Goal: Task Accomplishment & Management: Complete application form

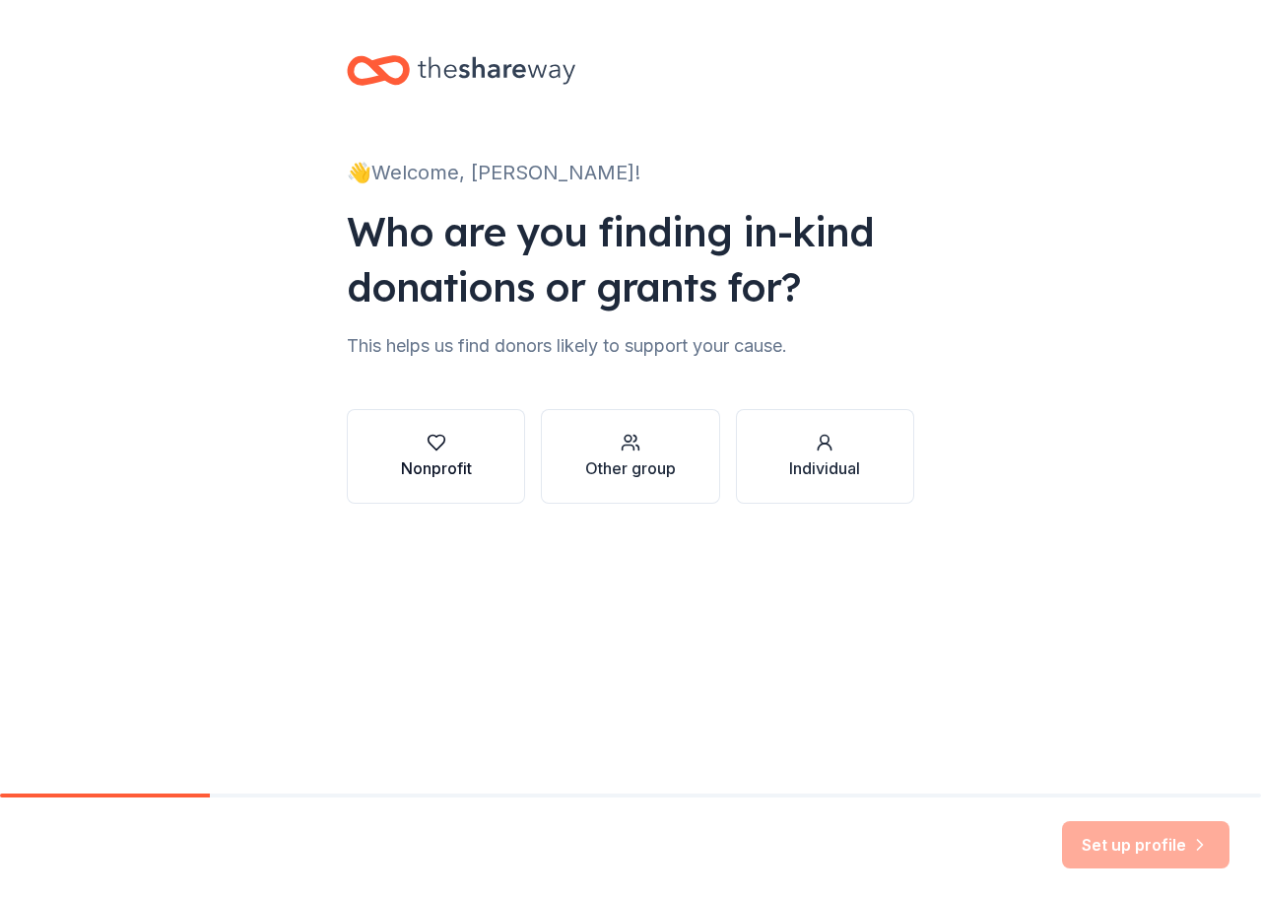
click at [435, 452] on div "Nonprofit" at bounding box center [436, 456] width 71 height 47
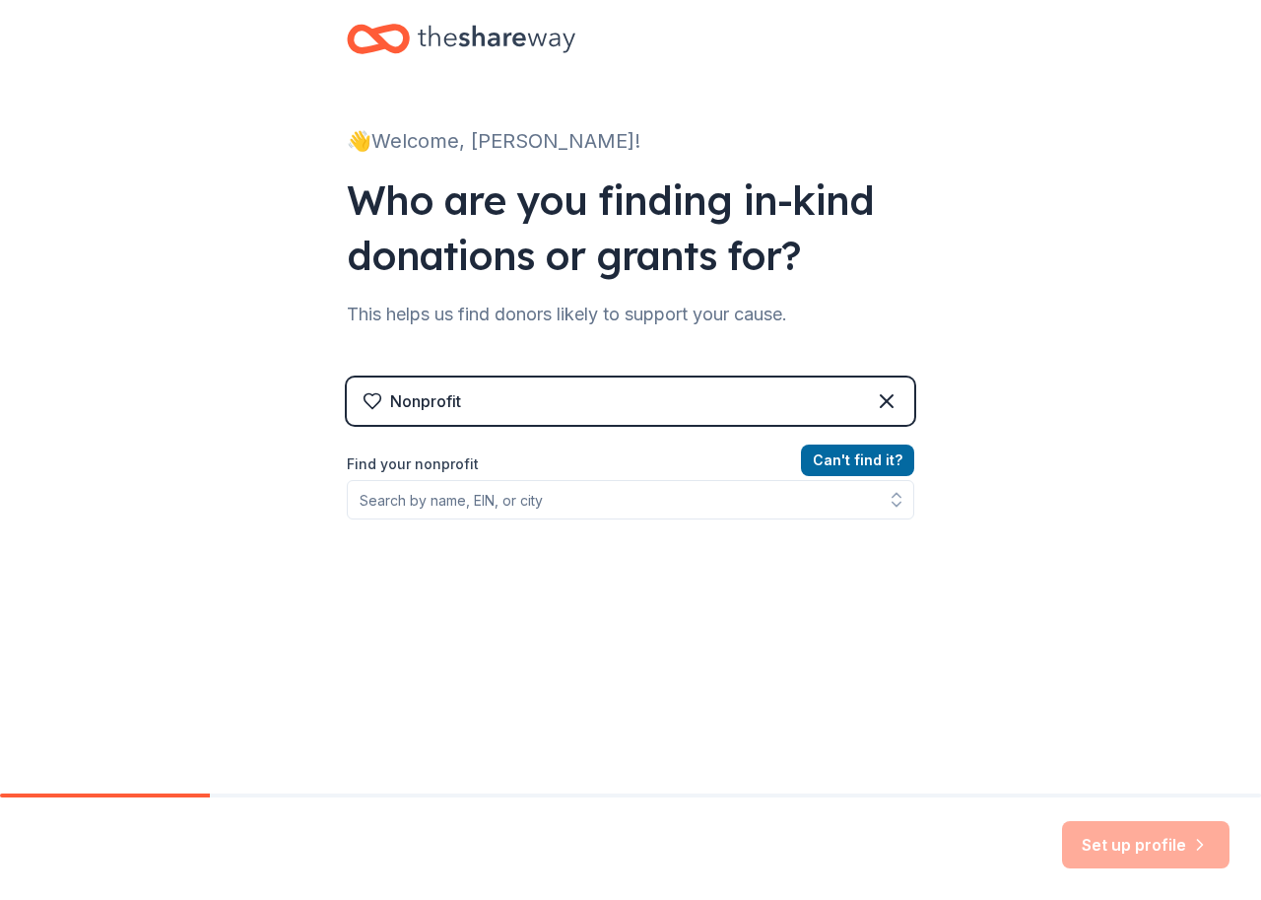
scroll to position [49, 0]
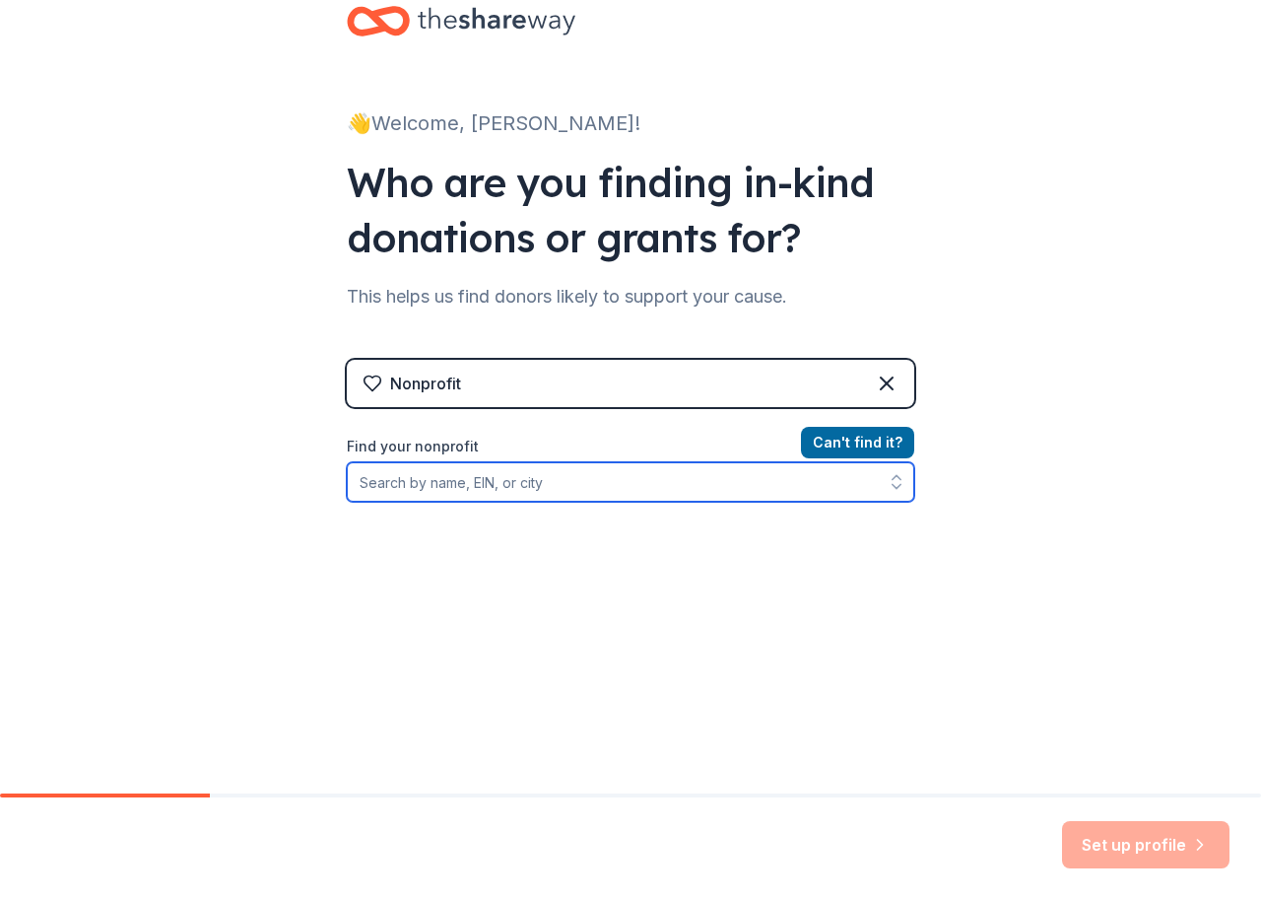
click at [448, 480] on input "Find your nonprofit" at bounding box center [631, 481] width 568 height 39
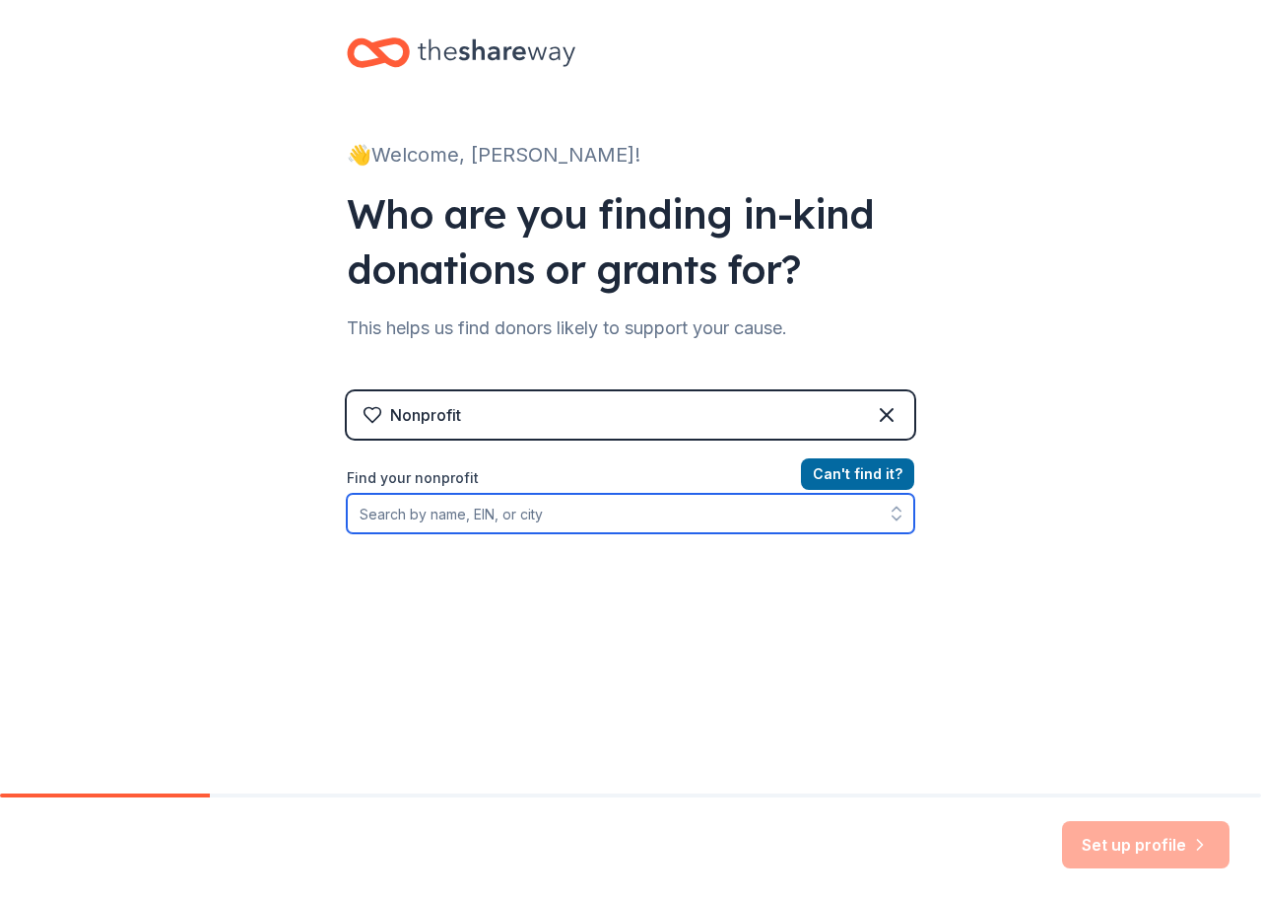
scroll to position [0, 0]
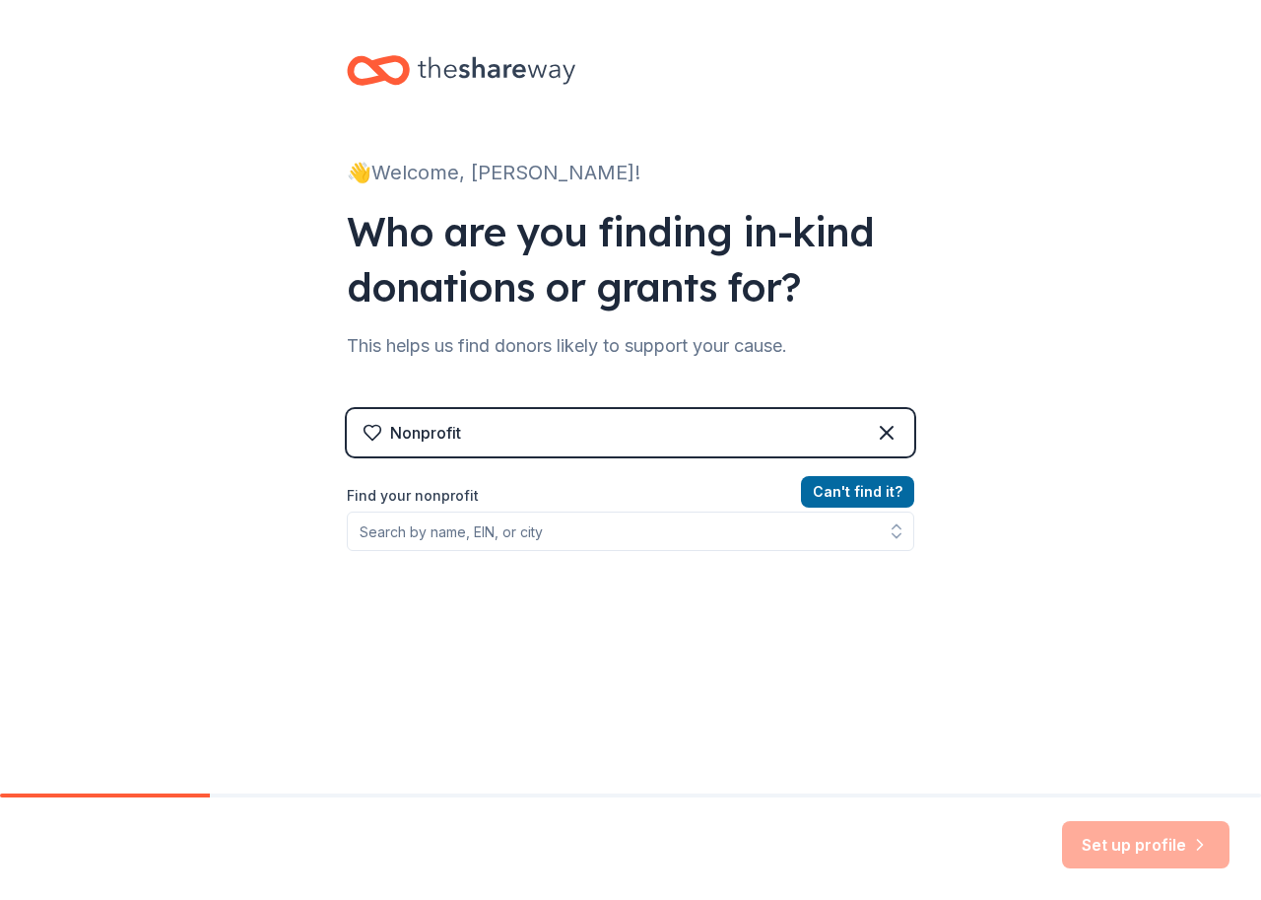
click at [500, 70] on icon at bounding box center [497, 70] width 158 height 40
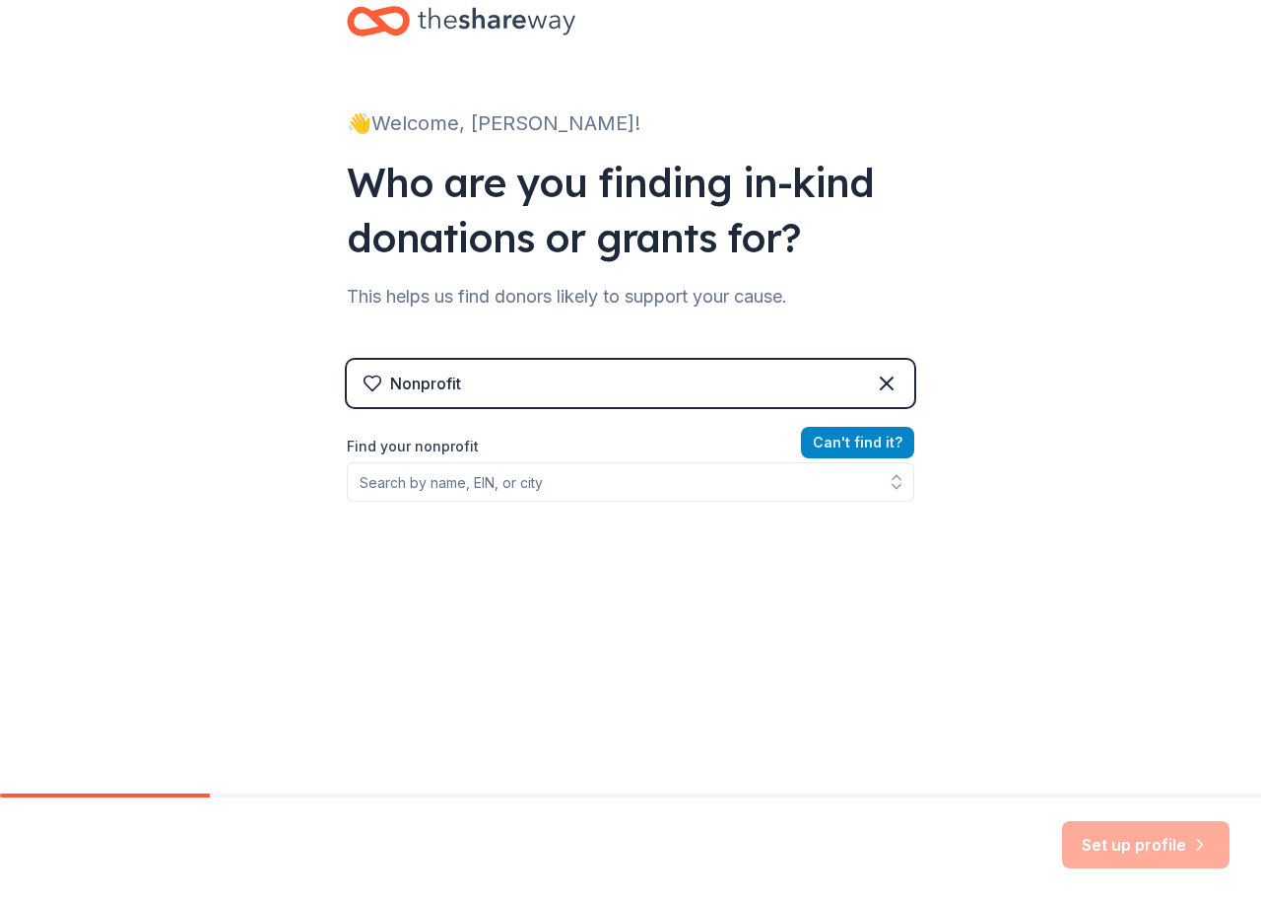
click at [869, 442] on button "Can ' t find it?" at bounding box center [857, 443] width 113 height 32
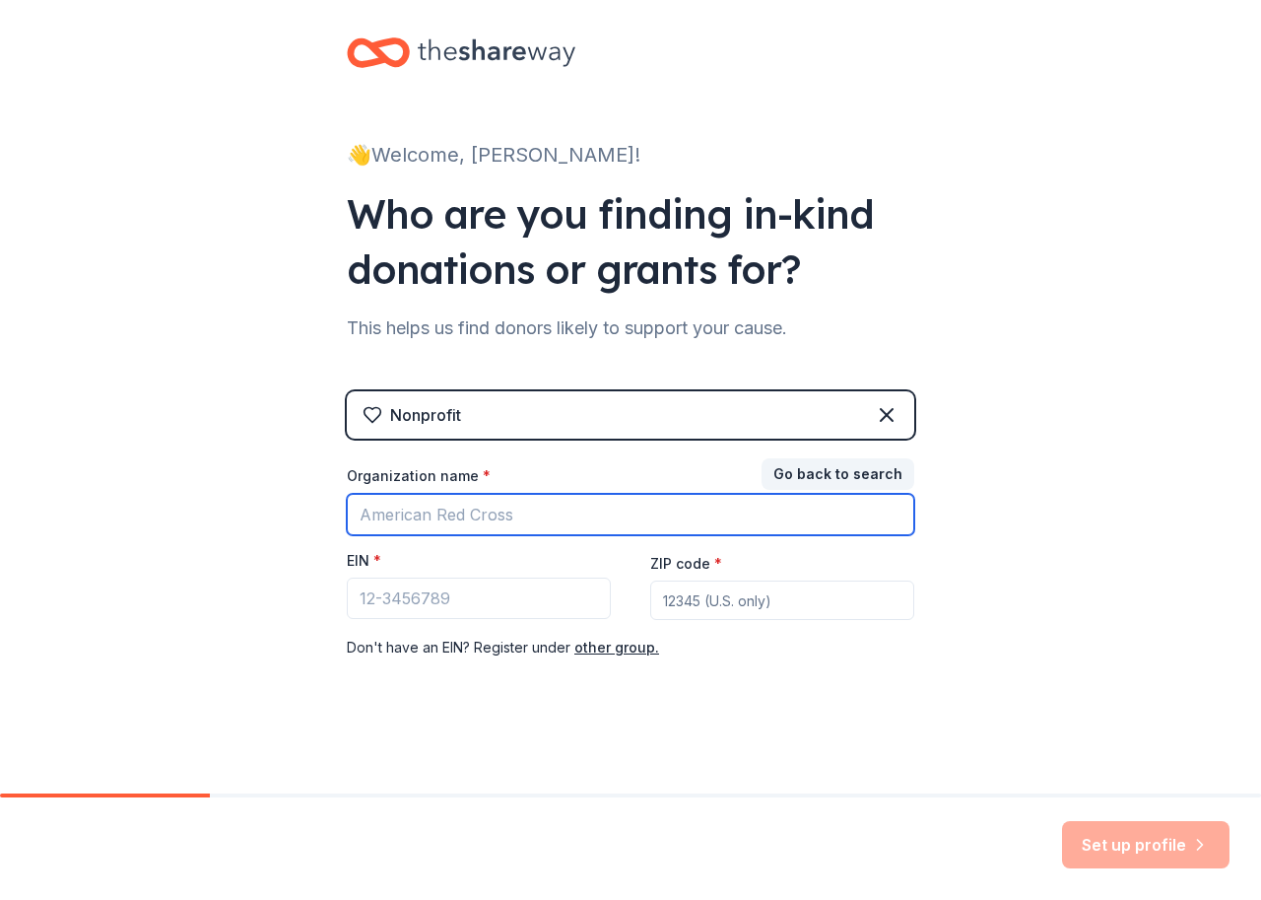
click at [455, 521] on input "Organization name *" at bounding box center [631, 514] width 568 height 41
type input "mount moriah theological colege"
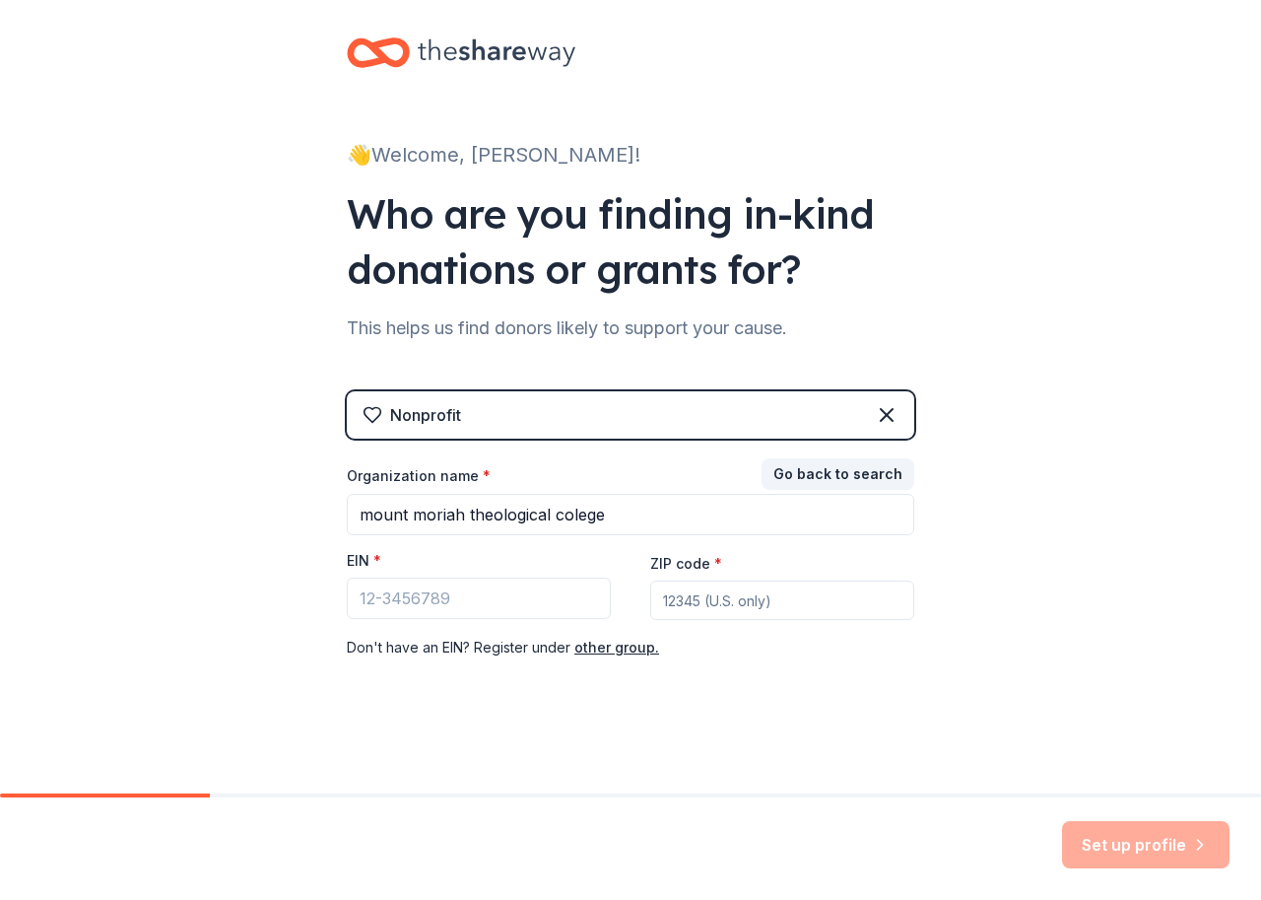
click at [1054, 414] on div "👋 Welcome, ERICK! Who are you finding in-kind donations or grants for? This hel…" at bounding box center [630, 387] width 1261 height 811
click at [623, 646] on button "other group." at bounding box center [617, 648] width 85 height 24
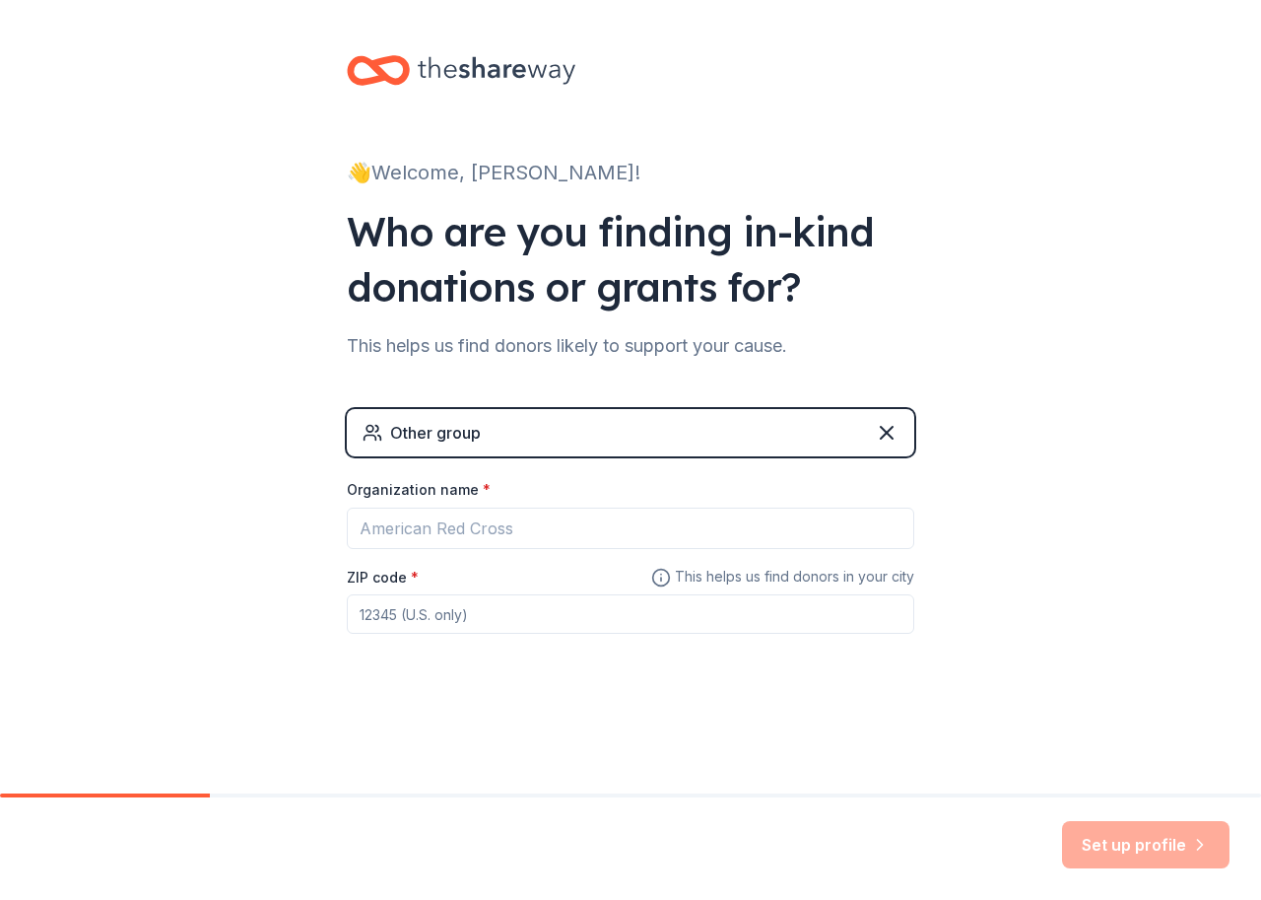
click at [519, 69] on icon at bounding box center [497, 70] width 158 height 40
click at [432, 185] on div "👋 Welcome, ERICK!" at bounding box center [631, 173] width 568 height 32
click at [441, 177] on div "👋 Welcome, ERICK!" at bounding box center [631, 173] width 568 height 32
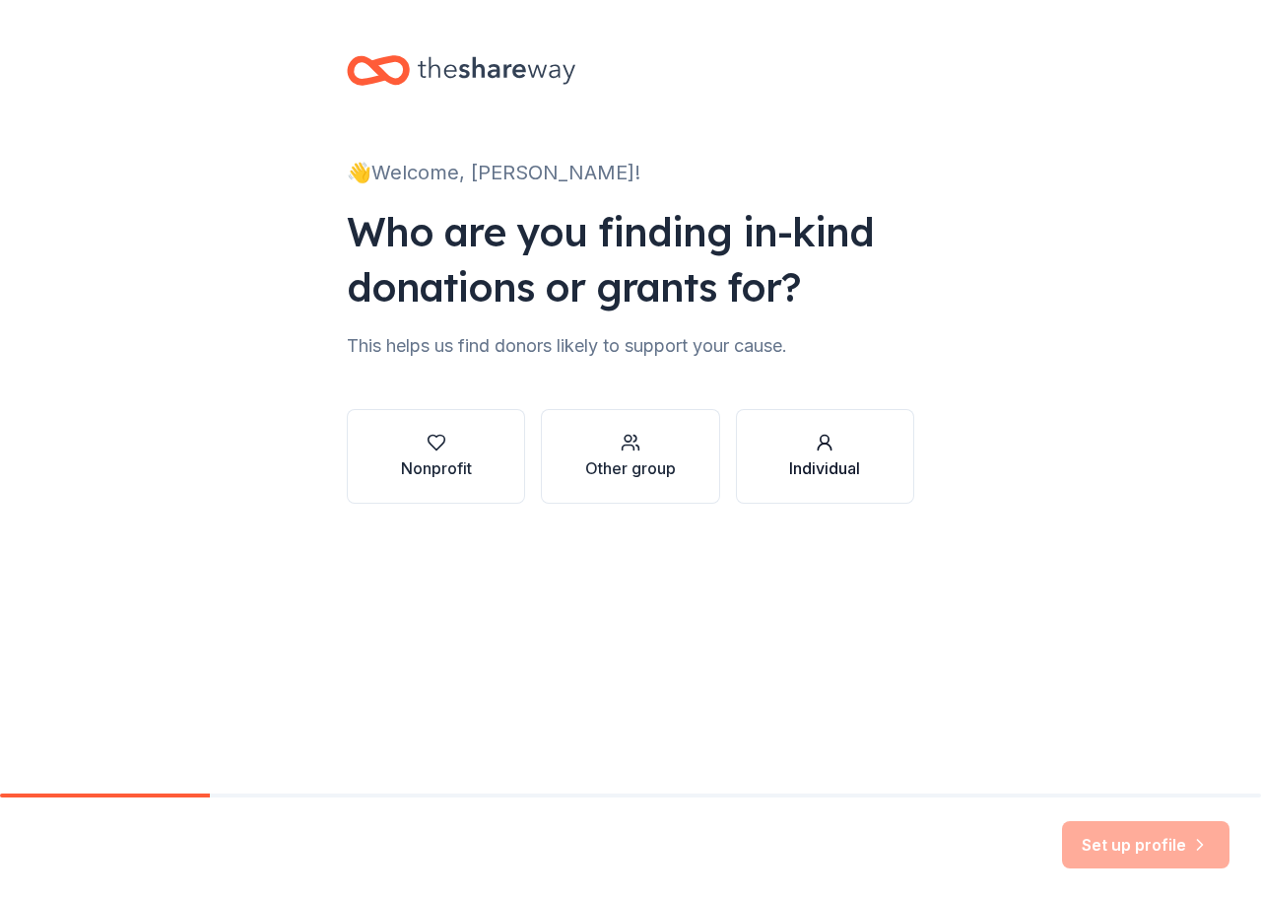
click at [836, 457] on div "Individual" at bounding box center [824, 468] width 71 height 24
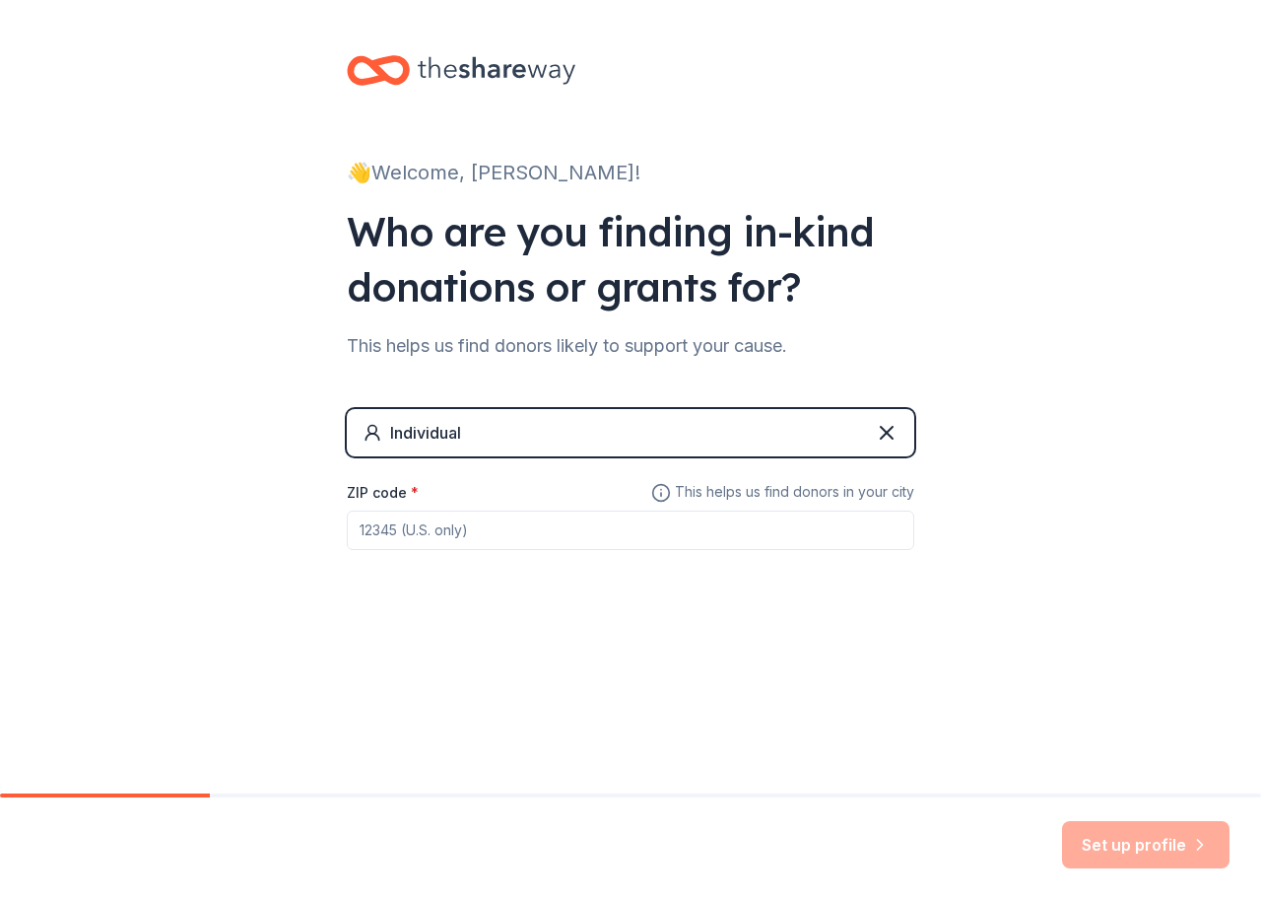
click at [699, 530] on input "ZIP code *" at bounding box center [631, 529] width 568 height 39
